Goal: Find specific page/section: Find specific page/section

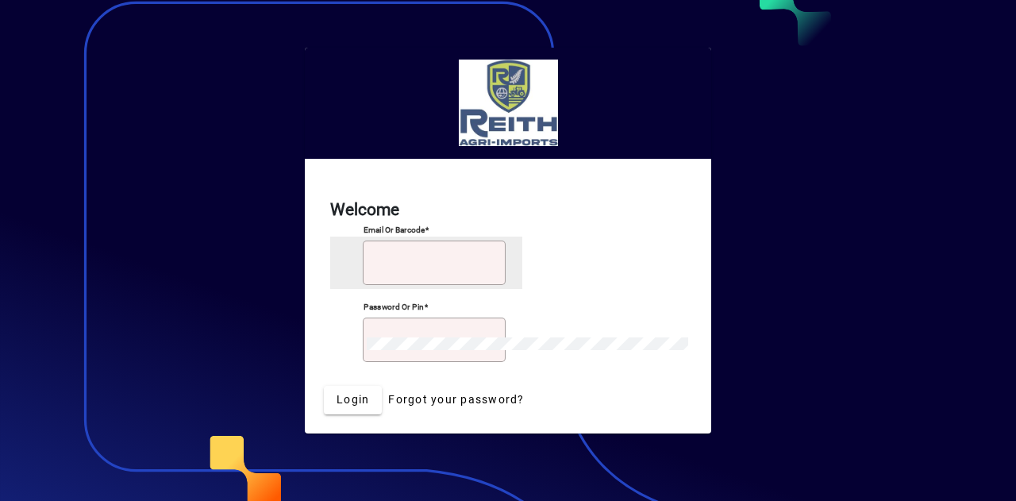
type input "**********"
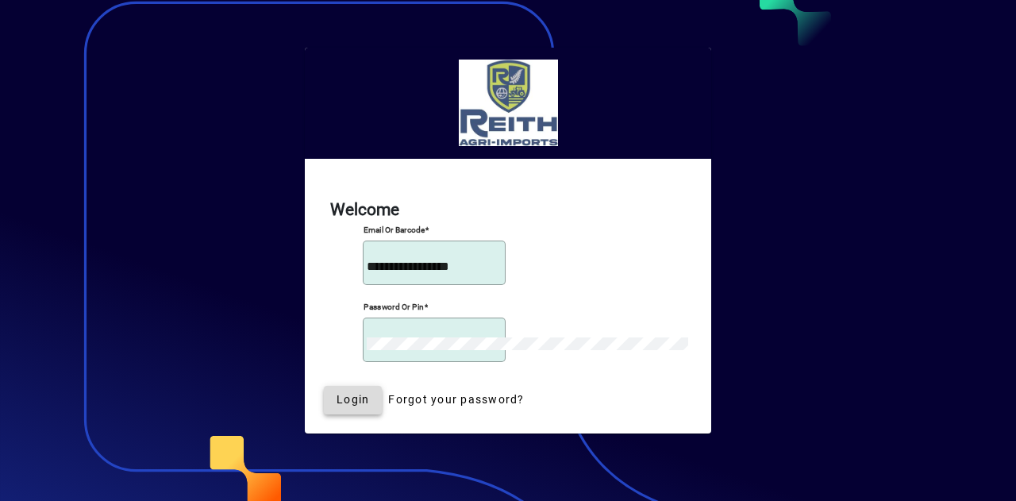
click at [382, 381] on span "submit" at bounding box center [353, 400] width 58 height 38
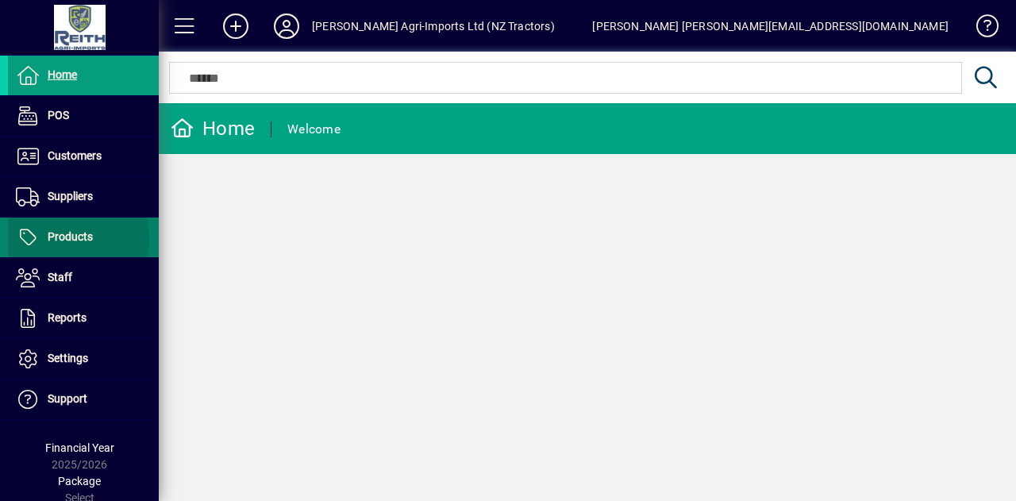
click at [70, 237] on span "Products" at bounding box center [70, 236] width 45 height 13
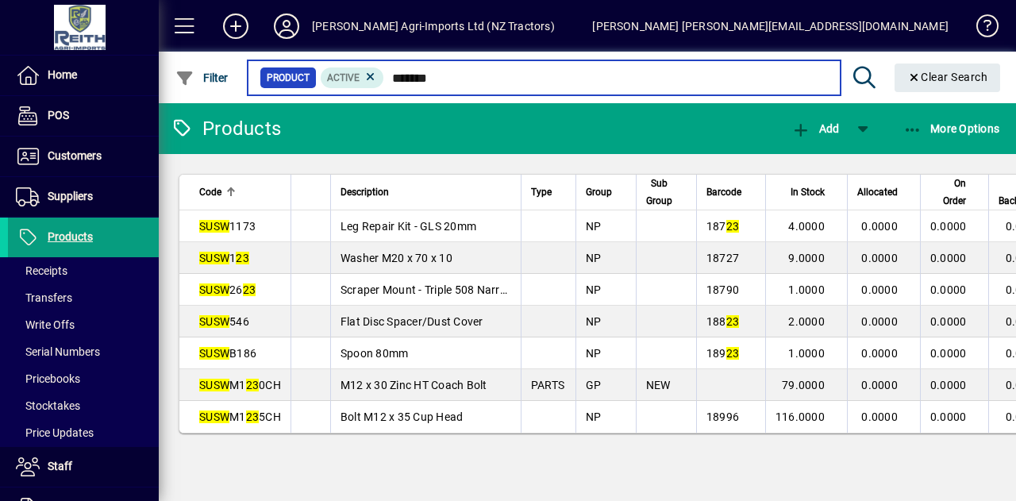
type input "*******"
